Goal: Check status: Check status

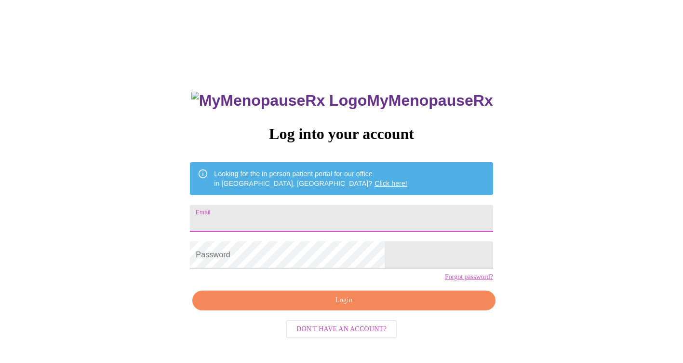
click at [306, 214] on input "Email" at bounding box center [341, 218] width 303 height 27
type input "L"
type input "[EMAIL_ADDRESS][DOMAIN_NAME]"
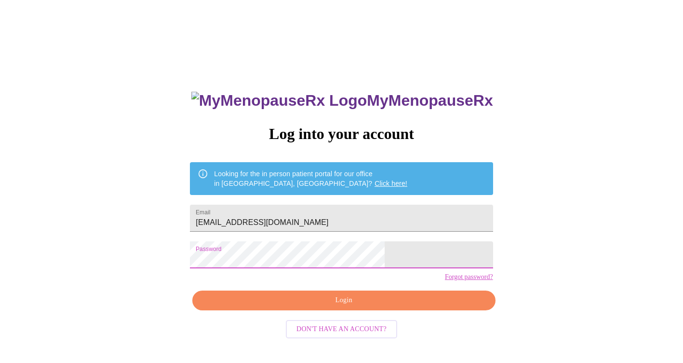
click at [359, 306] on span "Login" at bounding box center [344, 300] width 281 height 12
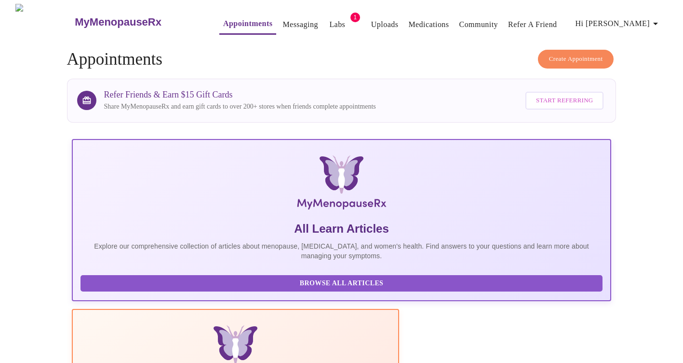
click at [329, 21] on link "Labs" at bounding box center [337, 25] width 16 height 14
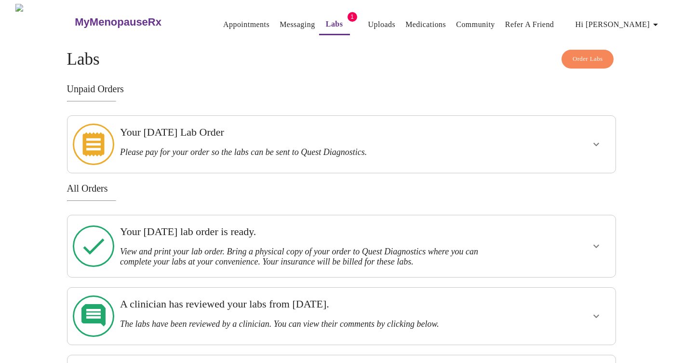
click at [596, 240] on icon "show more" at bounding box center [597, 246] width 12 height 12
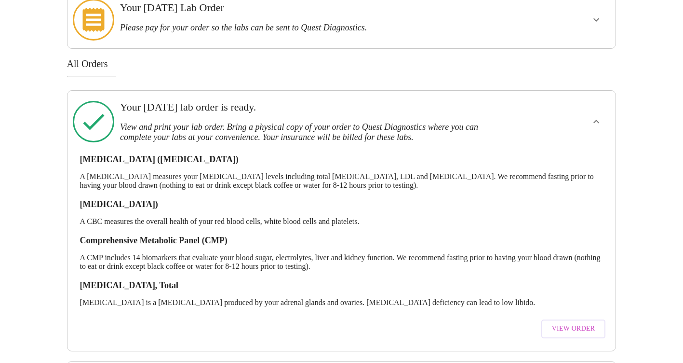
scroll to position [145, 0]
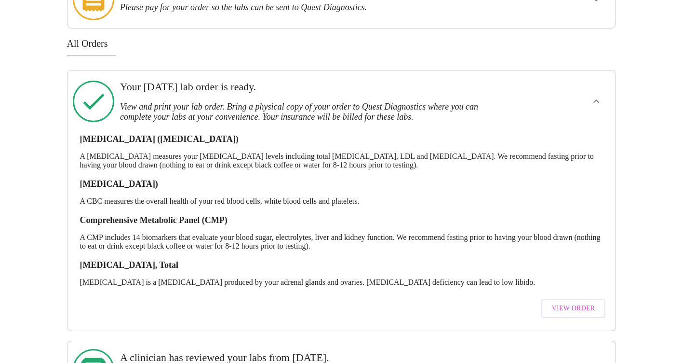
click at [569, 302] on span "View Order" at bounding box center [573, 308] width 43 height 12
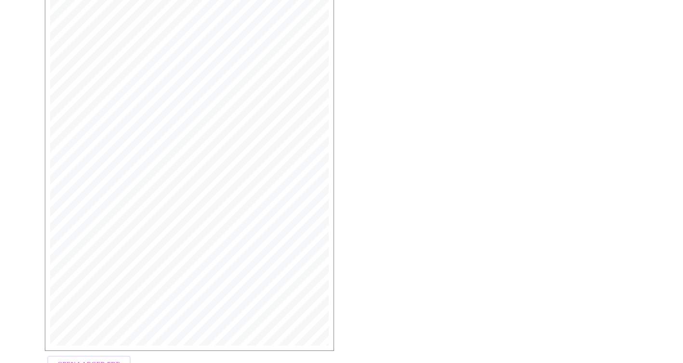
scroll to position [231, 0]
click at [98, 325] on span "Open Larger PDF" at bounding box center [89, 327] width 62 height 12
